Goal: Task Accomplishment & Management: Use online tool/utility

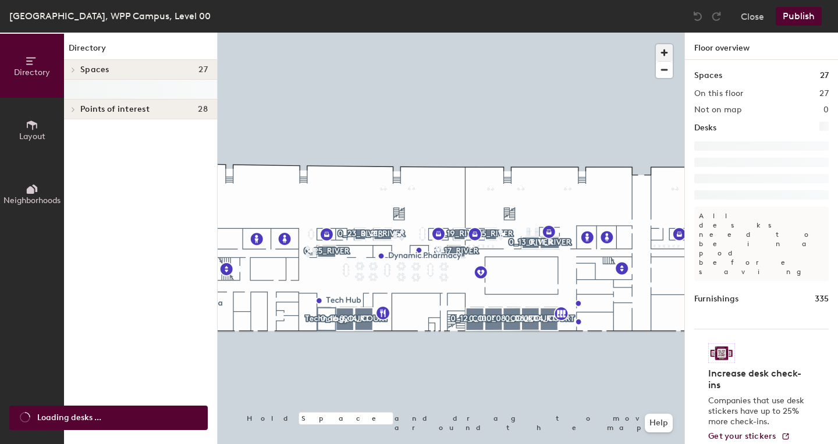
click at [665, 51] on span "button" at bounding box center [664, 52] width 17 height 17
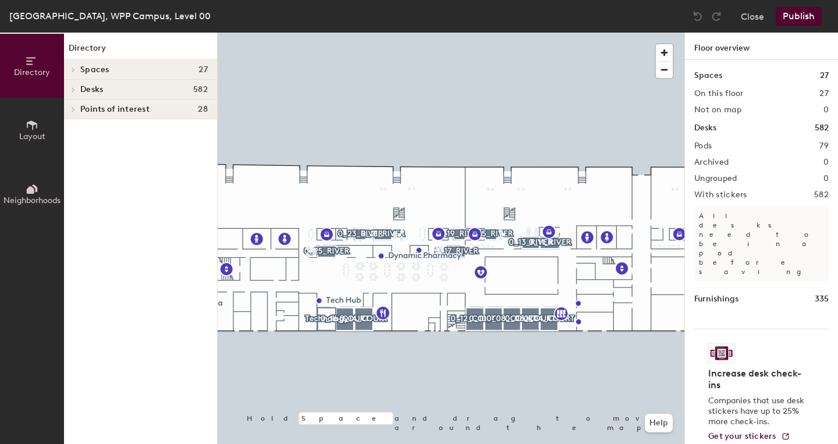
click at [694, 211] on div "Directory Layout Neighborhoods Directory Spaces 27 0_00_Auditorium 0_01_RIVER 0…" at bounding box center [419, 238] width 838 height 411
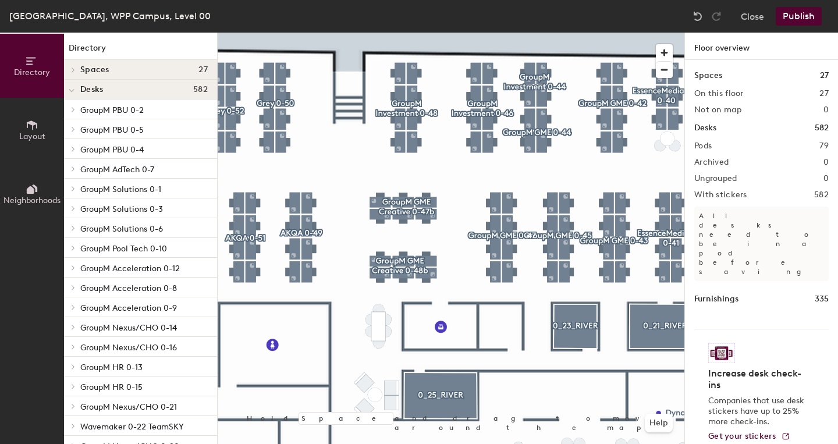
click at [793, 20] on button "Publish" at bounding box center [799, 16] width 46 height 19
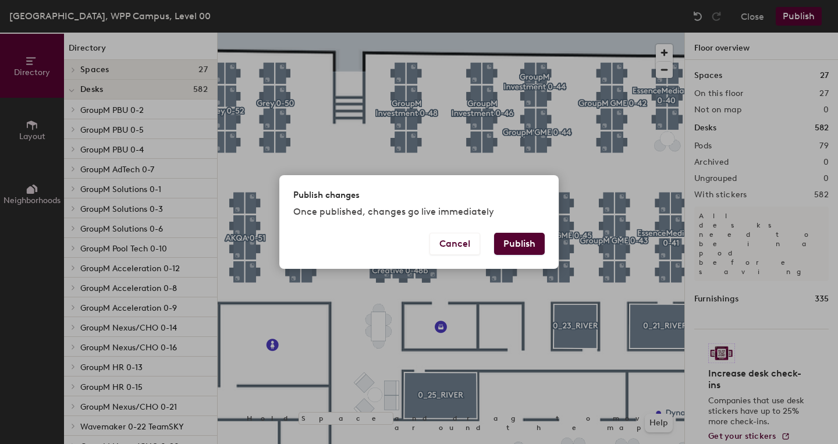
click at [531, 236] on button "Publish" at bounding box center [519, 244] width 51 height 22
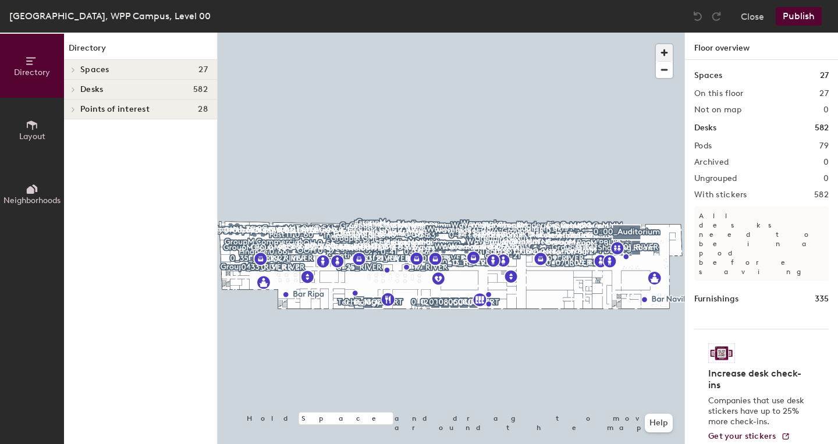
click at [667, 51] on span "button" at bounding box center [664, 52] width 17 height 17
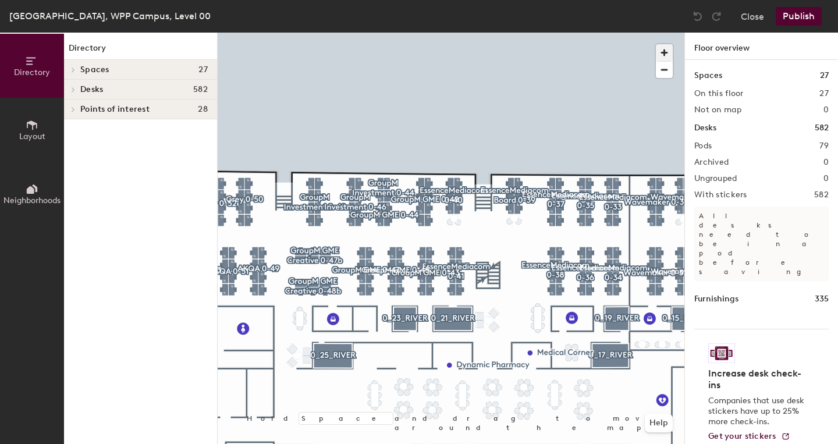
click at [666, 56] on span "button" at bounding box center [664, 52] width 17 height 17
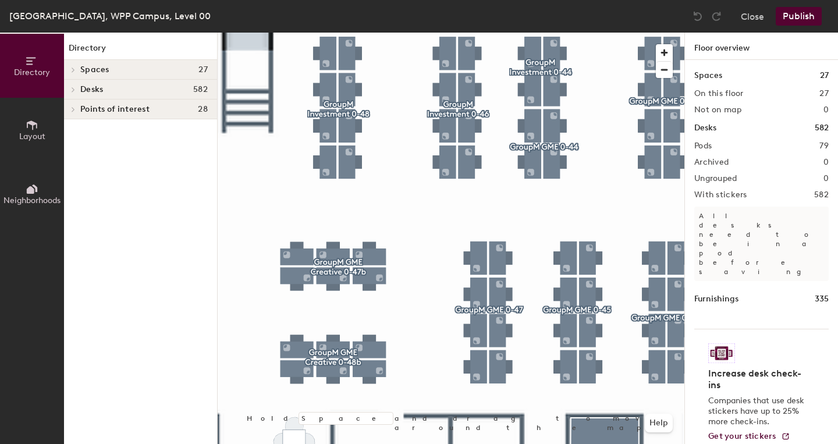
click at [795, 23] on button "Publish" at bounding box center [799, 16] width 46 height 19
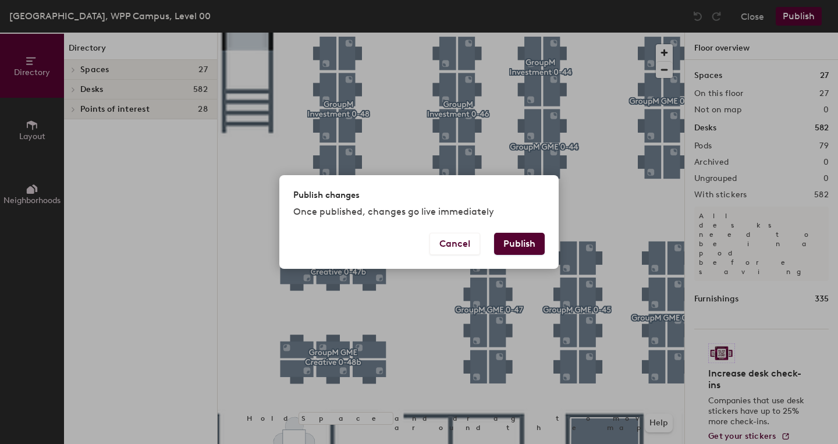
click at [516, 240] on button "Publish" at bounding box center [519, 244] width 51 height 22
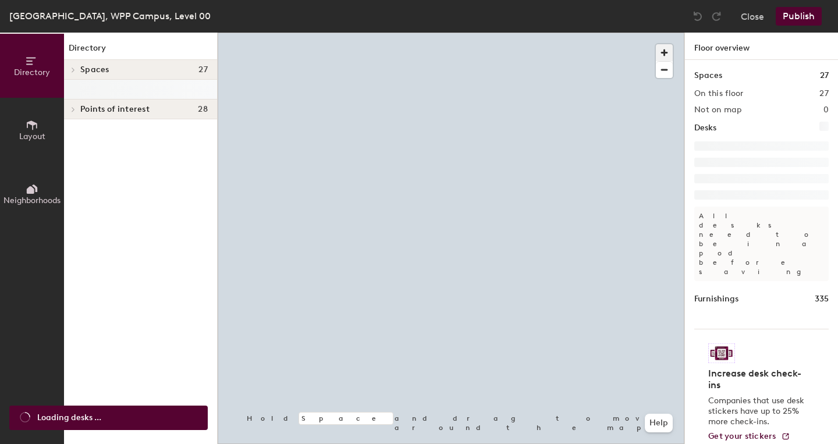
click at [662, 51] on span "button" at bounding box center [664, 52] width 17 height 17
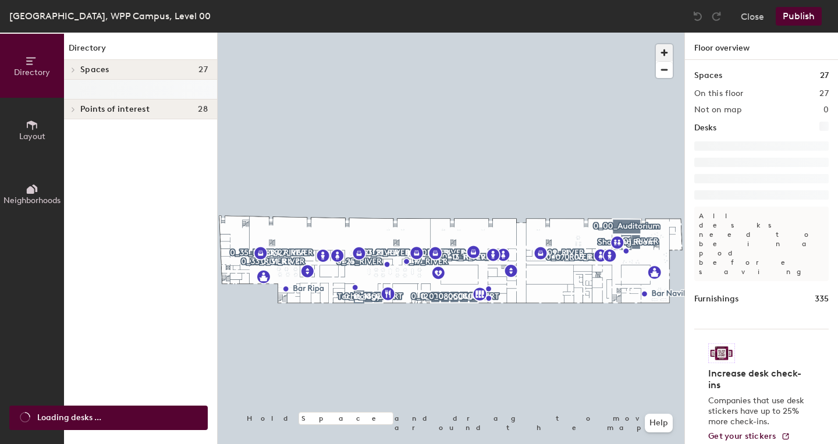
click at [662, 51] on span "button" at bounding box center [664, 52] width 17 height 17
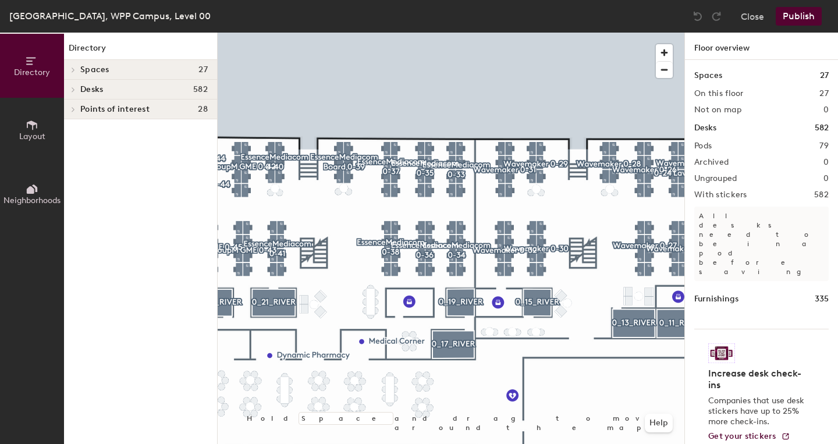
click at [778, 201] on div "Directory Layout Neighborhoods Directory Spaces 27 0_00_Auditorium 0_01_RIVER 0…" at bounding box center [419, 238] width 838 height 411
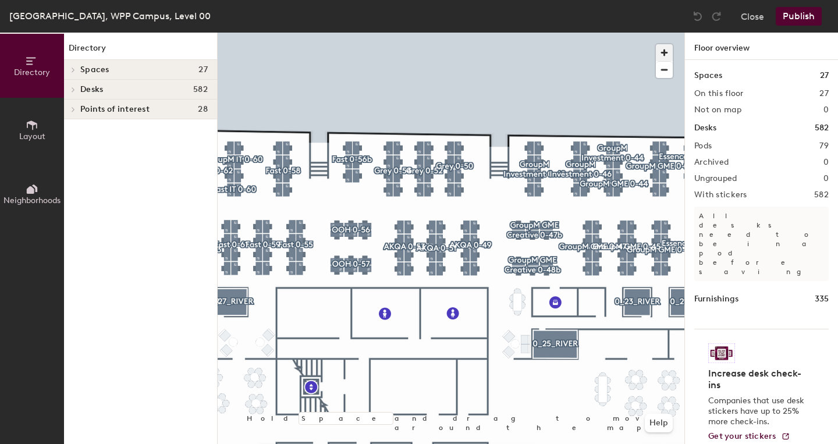
click at [665, 59] on span "button" at bounding box center [664, 52] width 17 height 17
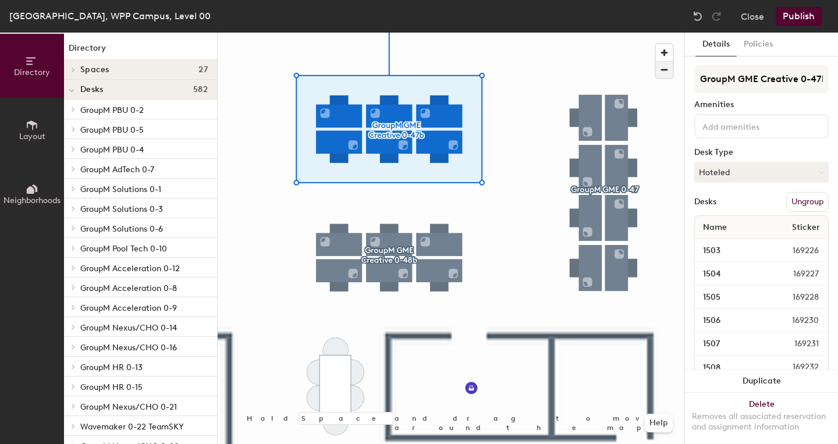
click at [666, 68] on span "button" at bounding box center [664, 70] width 17 height 16
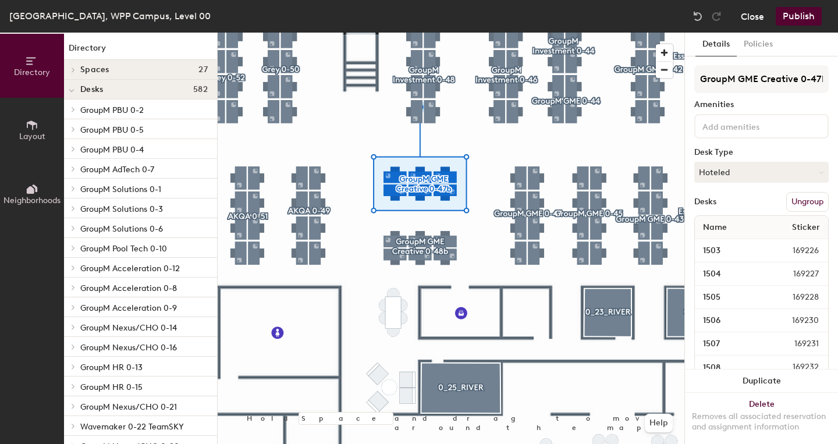
click at [748, 19] on button "Close" at bounding box center [752, 16] width 23 height 19
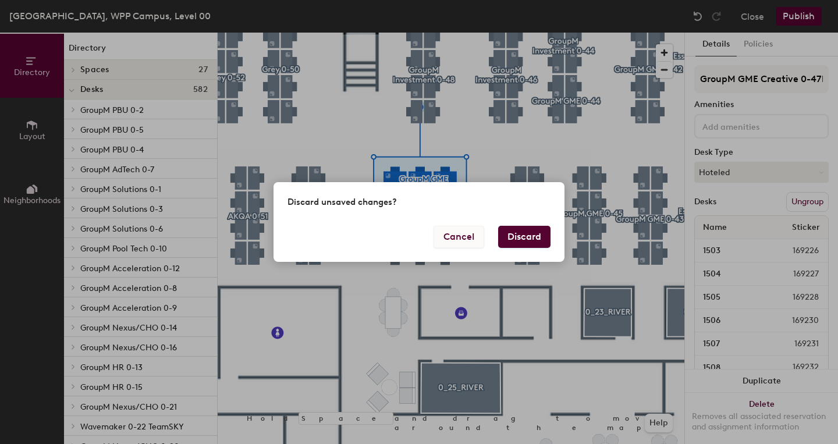
click at [474, 229] on button "Cancel" at bounding box center [459, 237] width 51 height 22
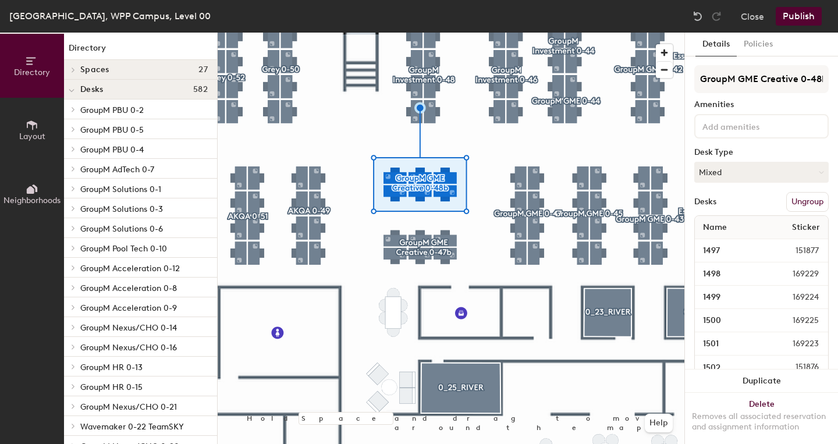
click at [793, 19] on button "Publish" at bounding box center [799, 16] width 46 height 19
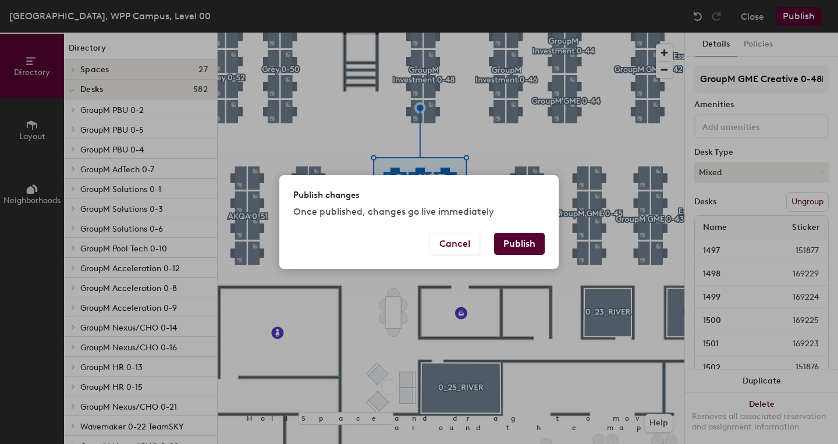
click at [523, 239] on button "Publish" at bounding box center [519, 244] width 51 height 22
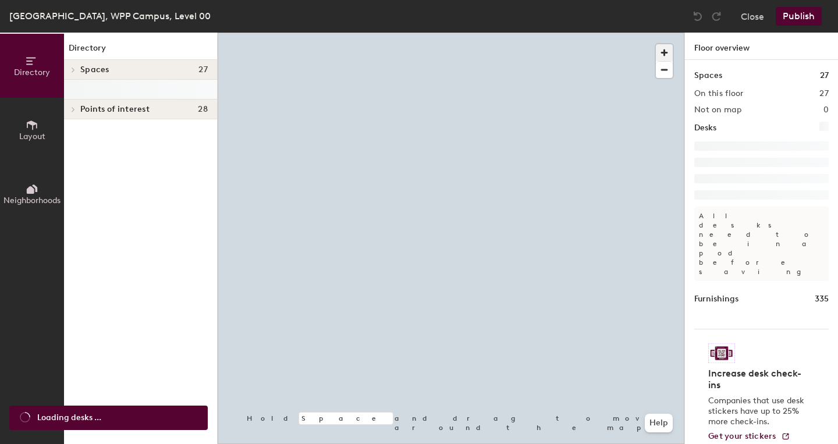
click at [665, 55] on span "button" at bounding box center [664, 52] width 17 height 17
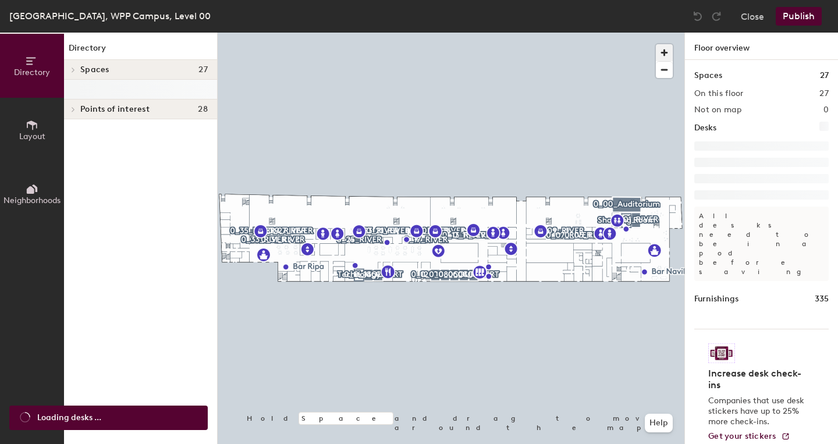
click at [665, 55] on span "button" at bounding box center [664, 52] width 17 height 17
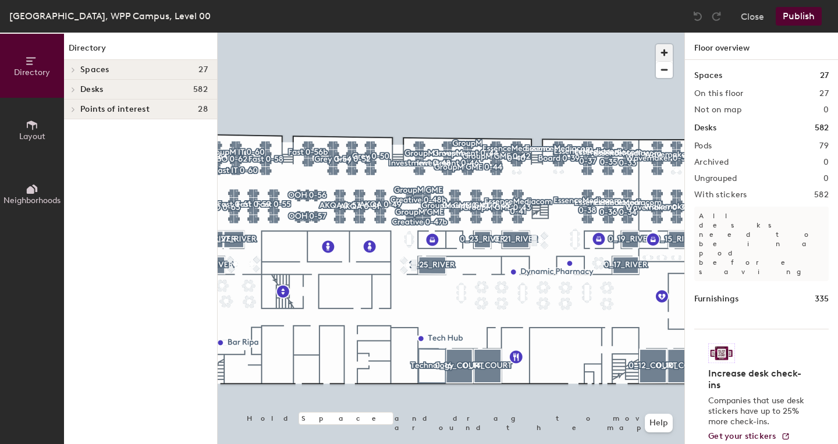
click at [668, 53] on span "button" at bounding box center [664, 52] width 17 height 17
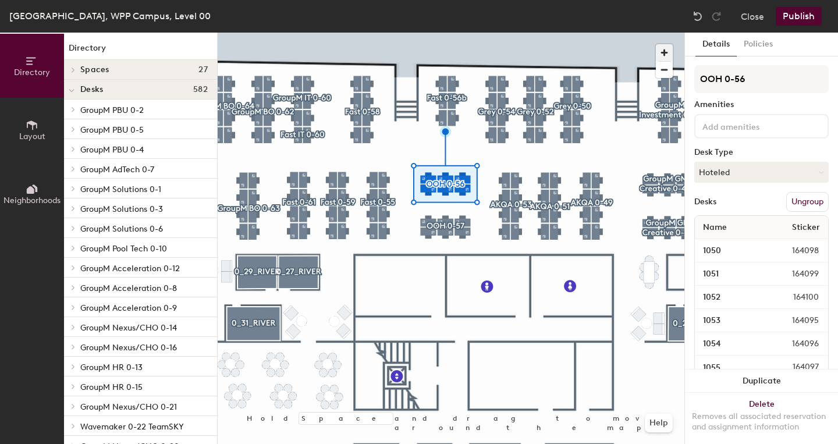
click at [665, 50] on span "button" at bounding box center [664, 52] width 17 height 17
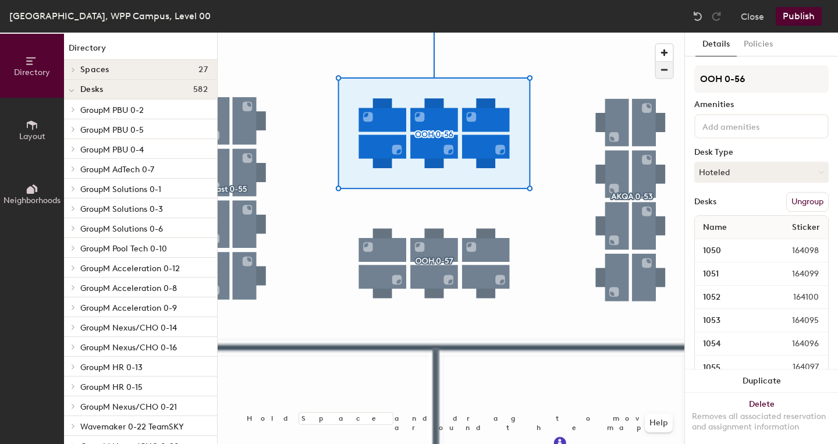
click at [667, 69] on span "button" at bounding box center [664, 70] width 17 height 16
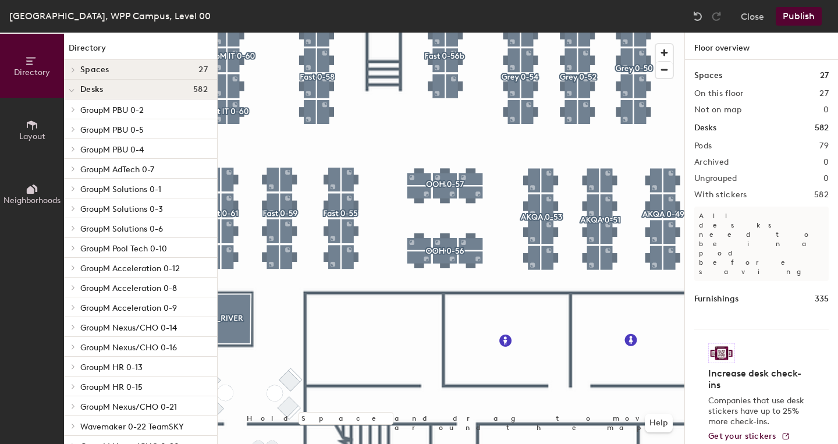
click at [795, 17] on button "Publish" at bounding box center [799, 16] width 46 height 19
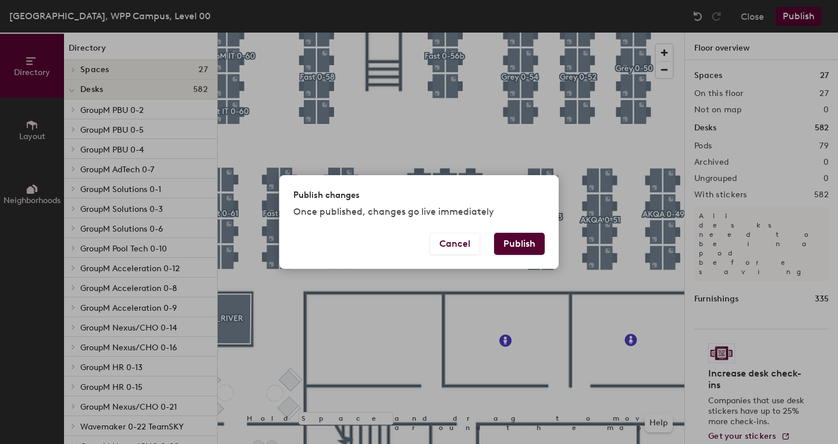
click at [534, 245] on button "Publish" at bounding box center [519, 244] width 51 height 22
